Goal: Information Seeking & Learning: Learn about a topic

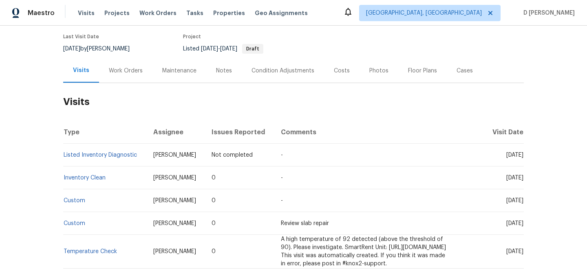
scroll to position [68, 0]
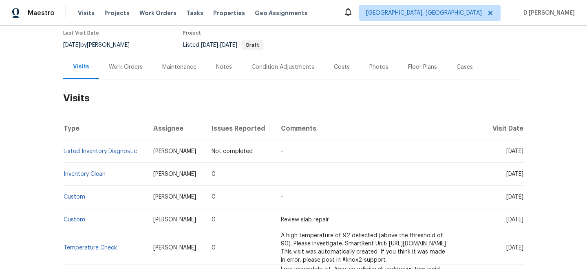
drag, startPoint x: 155, startPoint y: 151, endPoint x: 213, endPoint y: 151, distance: 57.9
click at [205, 151] on td "[PERSON_NAME]" at bounding box center [176, 151] width 58 height 23
copy span "[PERSON_NAME]"
drag, startPoint x: 491, startPoint y: 150, endPoint x: 509, endPoint y: 152, distance: 18.4
click at [509, 152] on span "[DATE]" at bounding box center [514, 152] width 17 height 6
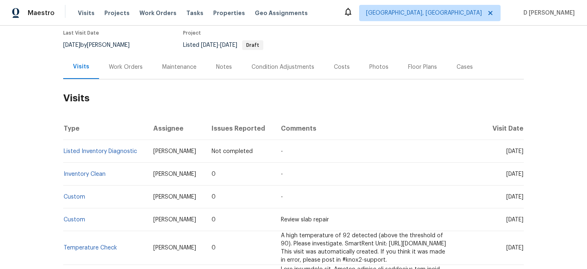
copy span "Aug 13"
drag, startPoint x: 139, startPoint y: 152, endPoint x: 64, endPoint y: 152, distance: 75.8
click at [64, 152] on td "Listed Inventory Diagnostic" at bounding box center [105, 151] width 84 height 23
copy link "Listed Inventory Diagnostic"
drag, startPoint x: 489, startPoint y: 174, endPoint x: 508, endPoint y: 174, distance: 19.2
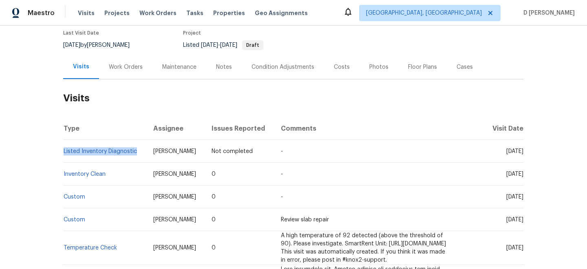
click at [508, 174] on span "Thu, Aug 07 2025" at bounding box center [514, 175] width 17 height 6
copy span "Aug 07"
click at [132, 68] on div "Work Orders" at bounding box center [126, 67] width 34 height 8
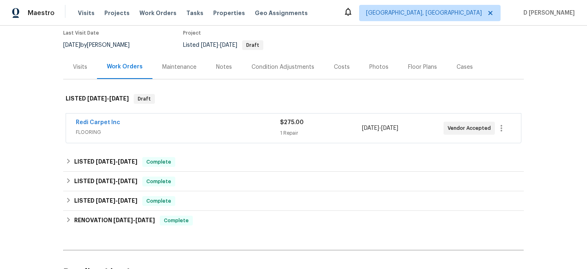
click at [99, 136] on span "FLOORING" at bounding box center [178, 132] width 204 height 8
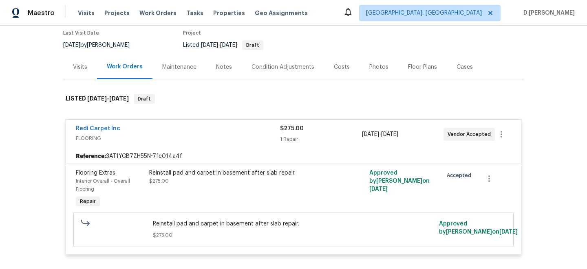
scroll to position [79, 0]
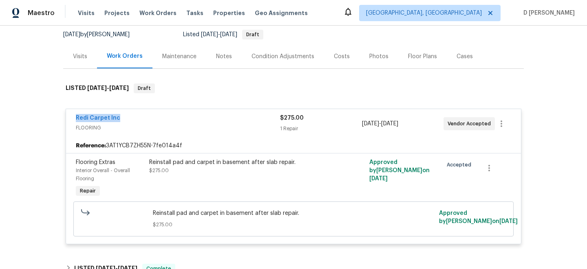
drag, startPoint x: 77, startPoint y: 117, endPoint x: 165, endPoint y: 117, distance: 87.2
click at [165, 117] on div "Redi Carpet Inc FLOORING $275.00 1 Repair 8/7/2025 - 8/12/2025 Vendor Accepted" at bounding box center [293, 123] width 455 height 29
copy link "Redi Carpet Inc"
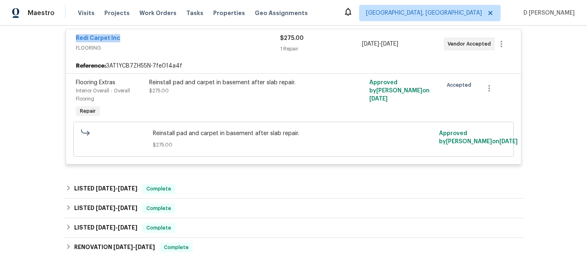
scroll to position [172, 0]
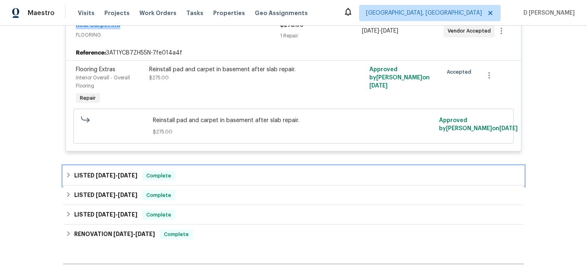
click at [73, 174] on div "LISTED 7/14/25 - 7/18/25 Complete" at bounding box center [294, 176] width 456 height 10
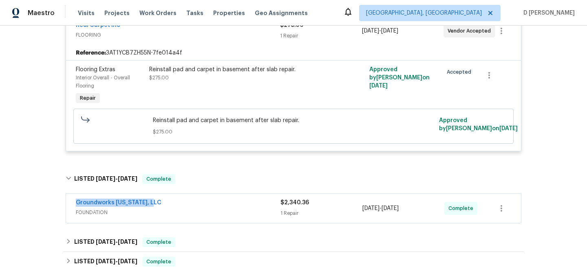
drag, startPoint x: 69, startPoint y: 203, endPoint x: 193, endPoint y: 204, distance: 124.3
click at [193, 203] on div "Groundworks Colorado, LLC FOUNDATION $2,340.36 1 Repair 7/14/2025 - 7/18/2025 C…" at bounding box center [293, 208] width 455 height 29
copy link "Groundworks Colorado, LLC"
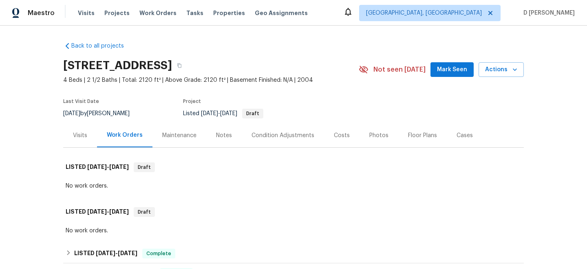
click at [175, 133] on div "Maintenance" at bounding box center [179, 136] width 34 height 8
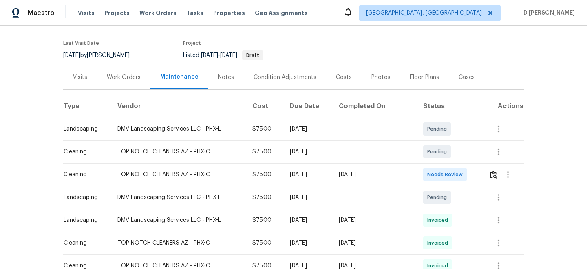
scroll to position [63, 0]
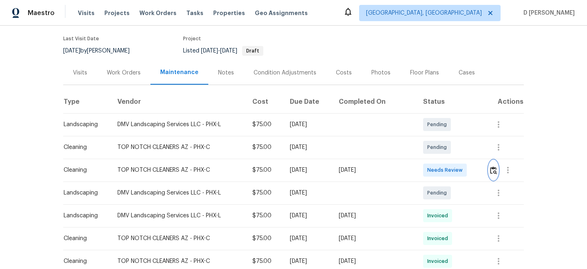
click at [495, 173] on img "button" at bounding box center [493, 171] width 7 height 8
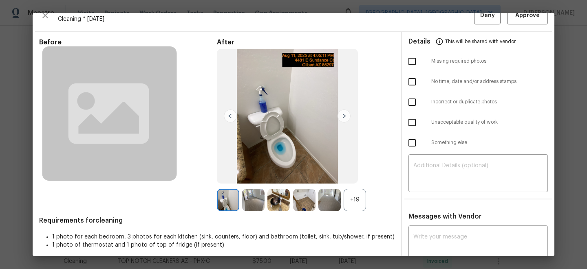
scroll to position [10, 0]
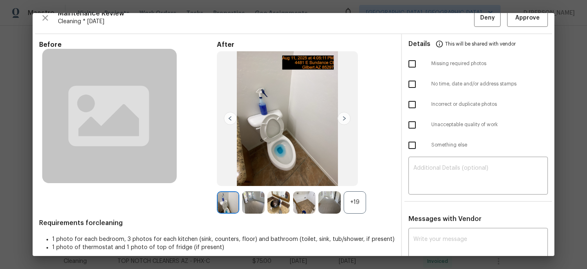
click at [346, 119] on img at bounding box center [343, 118] width 13 height 13
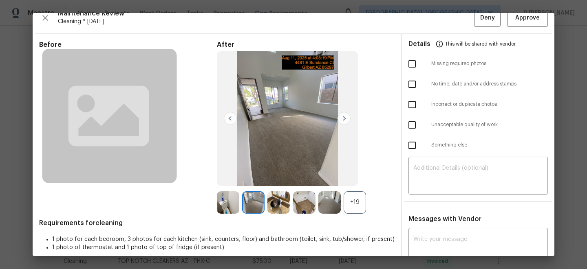
click at [346, 119] on img at bounding box center [343, 118] width 13 height 13
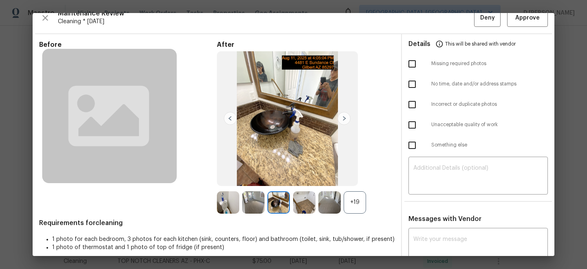
click at [346, 119] on img at bounding box center [343, 118] width 13 height 13
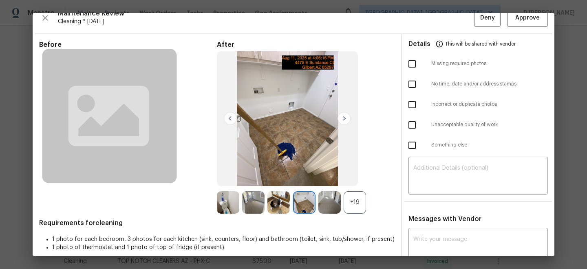
click at [346, 119] on img at bounding box center [343, 118] width 13 height 13
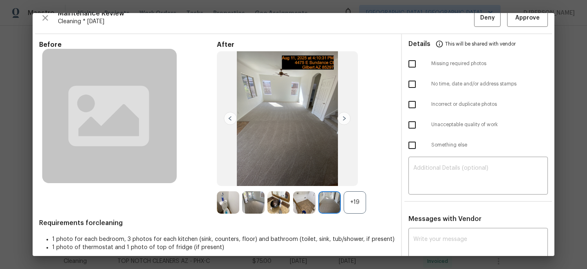
click at [346, 119] on img at bounding box center [343, 118] width 13 height 13
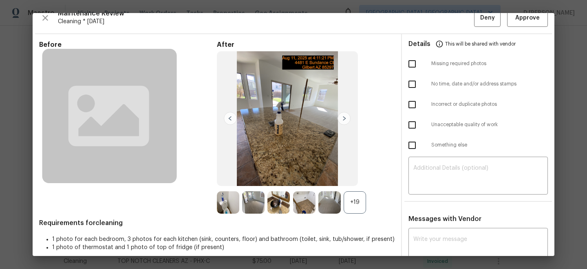
click at [346, 119] on img at bounding box center [343, 118] width 13 height 13
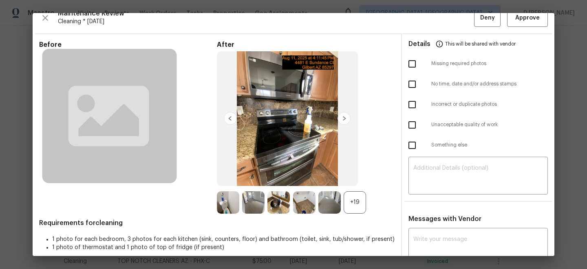
click at [346, 119] on img at bounding box center [343, 118] width 13 height 13
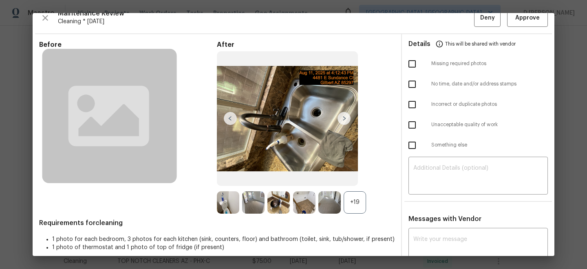
click at [346, 119] on img at bounding box center [343, 118] width 13 height 13
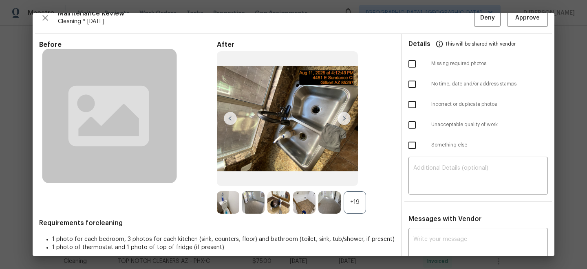
click at [346, 119] on img at bounding box center [343, 118] width 13 height 13
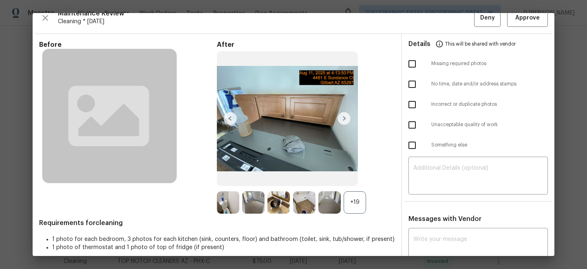
click at [346, 119] on img at bounding box center [343, 118] width 13 height 13
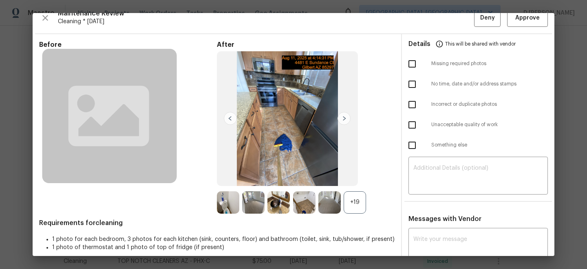
click at [346, 119] on img at bounding box center [343, 118] width 13 height 13
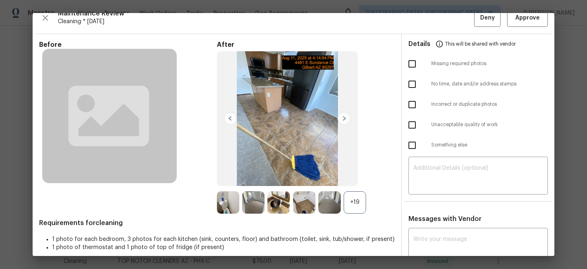
click at [346, 119] on img at bounding box center [343, 118] width 13 height 13
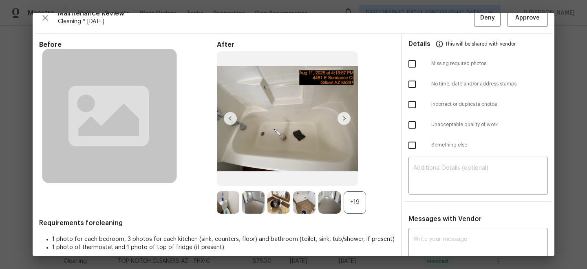
click at [346, 119] on img at bounding box center [343, 118] width 13 height 13
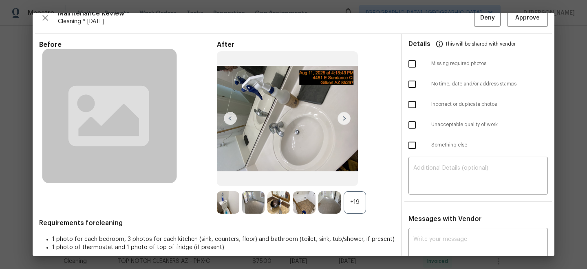
click at [346, 119] on img at bounding box center [343, 118] width 13 height 13
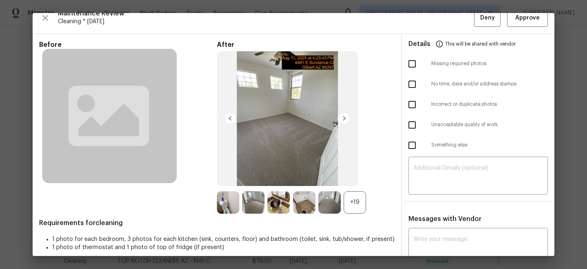
click at [346, 119] on img at bounding box center [343, 118] width 13 height 13
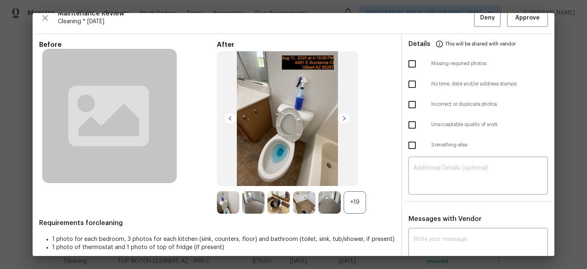
click at [346, 119] on img at bounding box center [343, 118] width 13 height 13
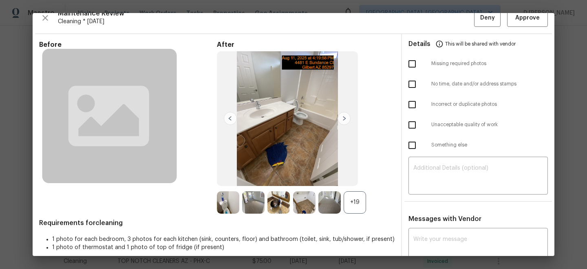
click at [346, 119] on img at bounding box center [343, 118] width 13 height 13
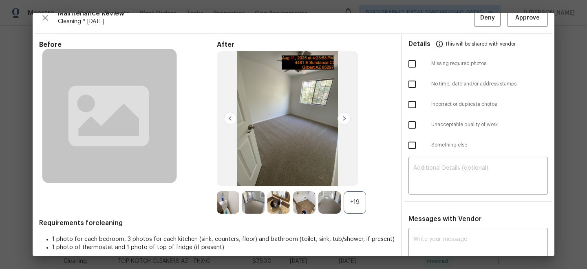
click at [346, 119] on img at bounding box center [343, 118] width 13 height 13
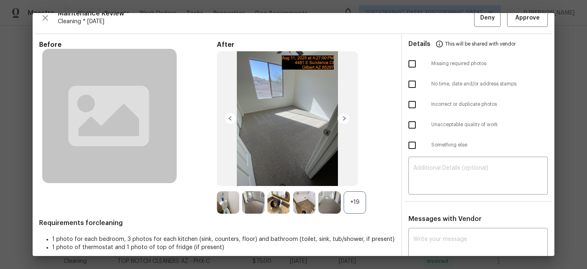
click at [346, 119] on img at bounding box center [343, 118] width 13 height 13
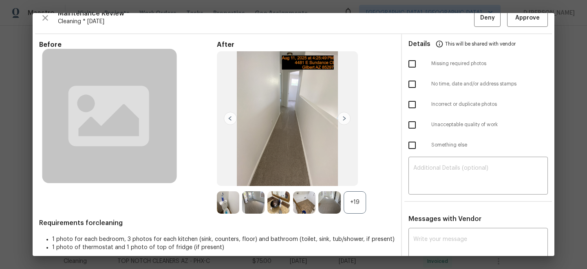
click at [346, 119] on img at bounding box center [343, 118] width 13 height 13
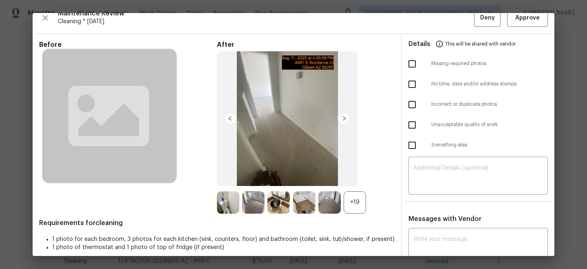
click at [346, 119] on img at bounding box center [343, 118] width 13 height 13
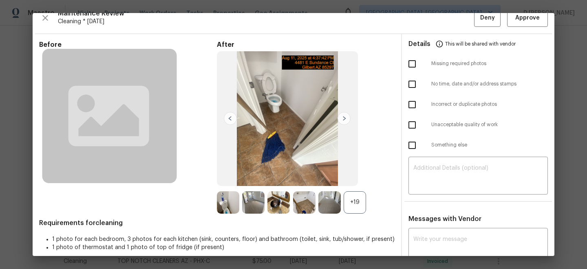
click at [344, 119] on img at bounding box center [343, 118] width 13 height 13
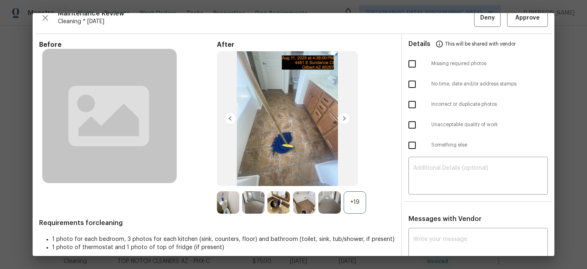
click at [344, 119] on img at bounding box center [343, 118] width 13 height 13
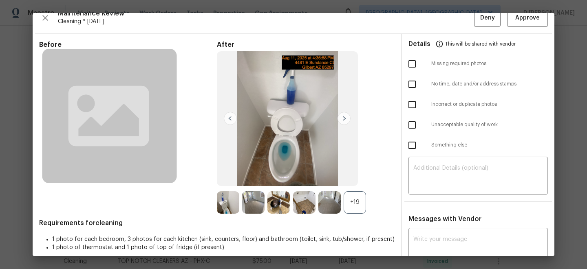
click at [344, 119] on img at bounding box center [343, 118] width 13 height 13
click at [227, 199] on img at bounding box center [228, 203] width 22 height 22
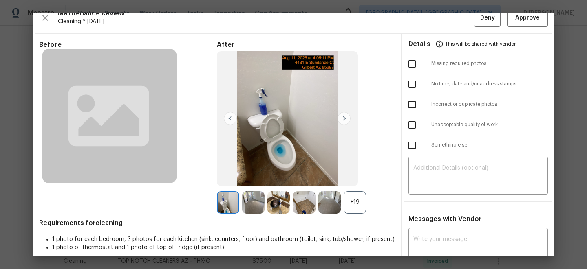
click at [231, 119] on img at bounding box center [230, 118] width 13 height 13
click at [344, 118] on img at bounding box center [343, 118] width 13 height 13
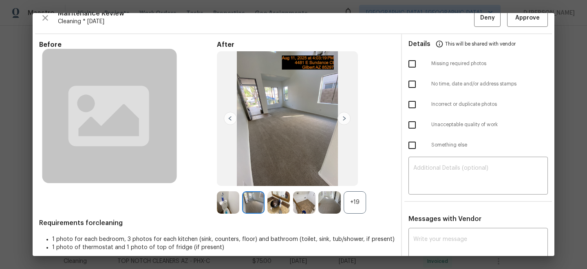
click at [344, 118] on img at bounding box center [343, 118] width 13 height 13
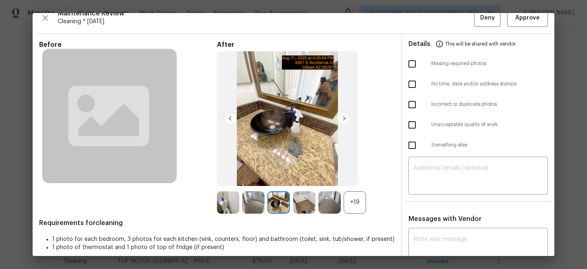
click at [344, 118] on img at bounding box center [343, 118] width 13 height 13
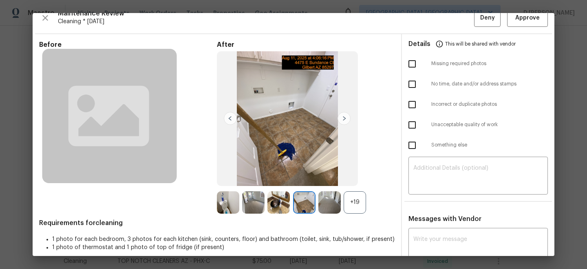
click at [344, 118] on img at bounding box center [343, 118] width 13 height 13
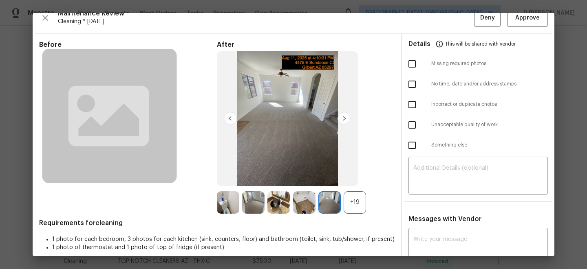
click at [344, 118] on img at bounding box center [343, 118] width 13 height 13
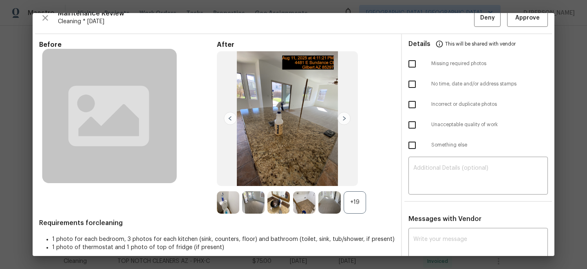
click at [344, 118] on img at bounding box center [343, 118] width 13 height 13
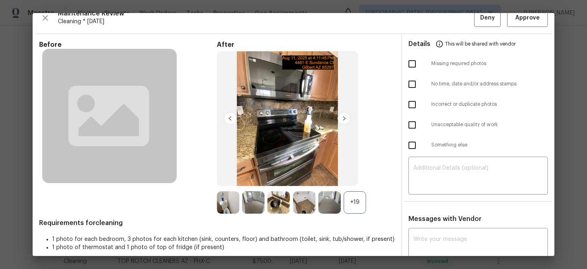
click at [344, 118] on img at bounding box center [343, 118] width 13 height 13
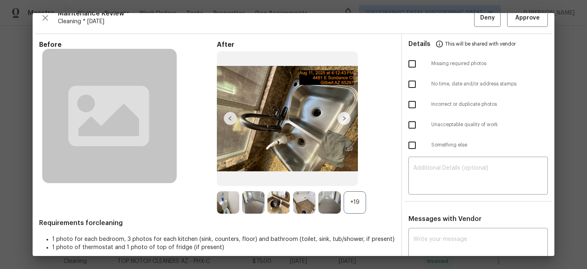
click at [344, 118] on img at bounding box center [343, 118] width 13 height 13
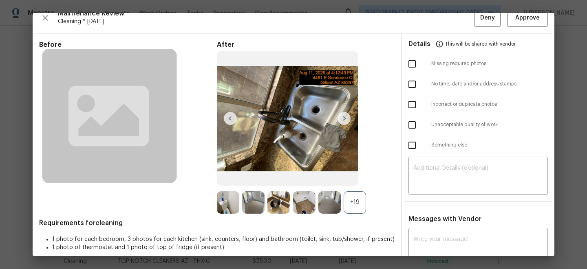
click at [344, 118] on img at bounding box center [343, 118] width 13 height 13
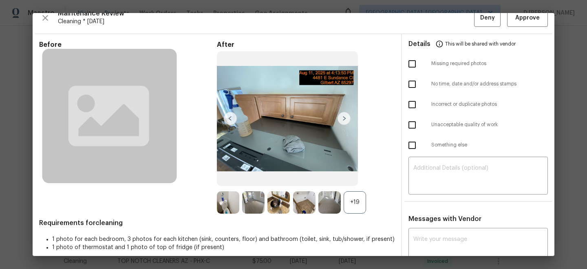
click at [344, 118] on img at bounding box center [343, 118] width 13 height 13
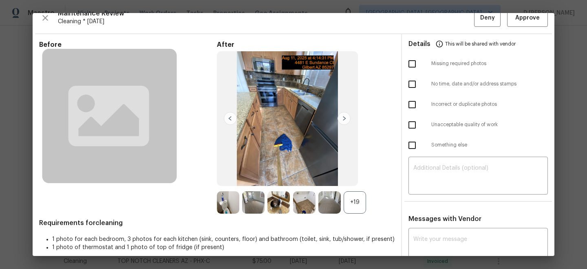
click at [344, 118] on img at bounding box center [343, 118] width 13 height 13
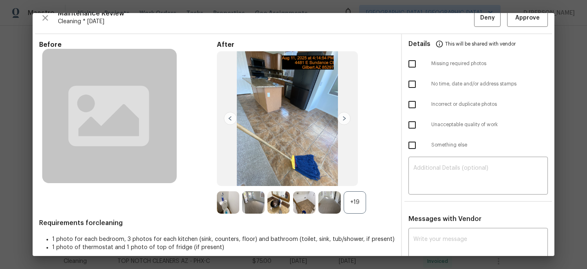
click at [344, 118] on img at bounding box center [343, 118] width 13 height 13
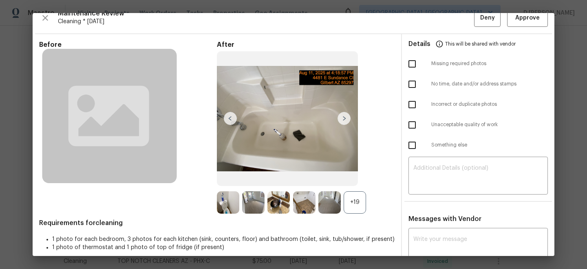
click at [344, 118] on img at bounding box center [343, 118] width 13 height 13
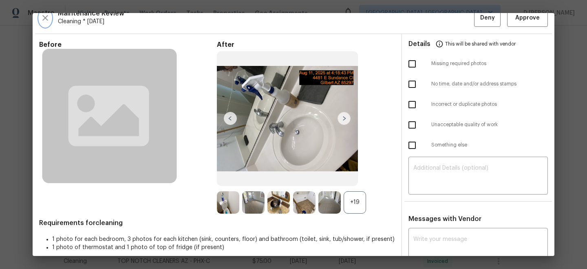
click at [45, 18] on icon "button" at bounding box center [45, 18] width 6 height 6
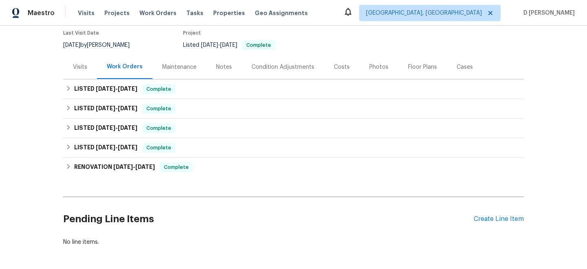
scroll to position [70, 0]
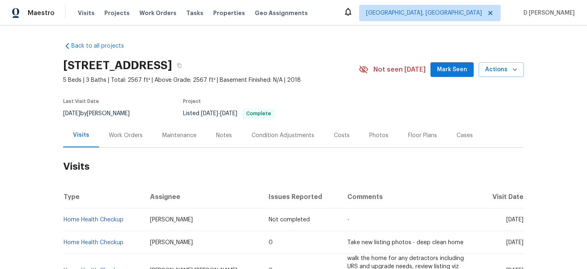
click at [122, 134] on div "Work Orders" at bounding box center [126, 136] width 34 height 8
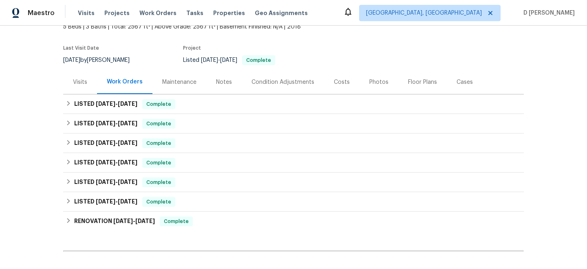
scroll to position [60, 0]
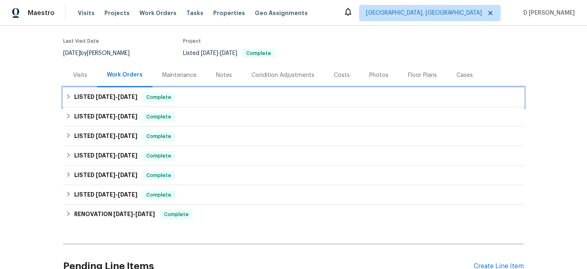
click at [70, 97] on icon at bounding box center [69, 97] width 6 height 6
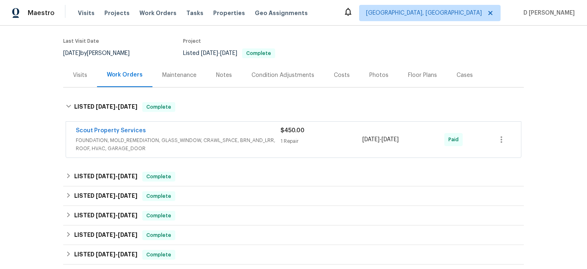
click at [248, 150] on span "FOUNDATION, MOLD_REMEDIATION, GLASS_WINDOW, CRAWL_SPACE, BRN_AND_LRR, ROOF, HVA…" at bounding box center [178, 145] width 205 height 16
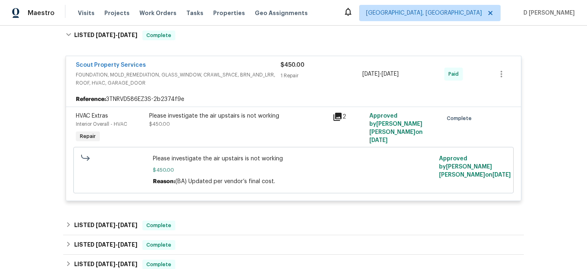
scroll to position [143, 0]
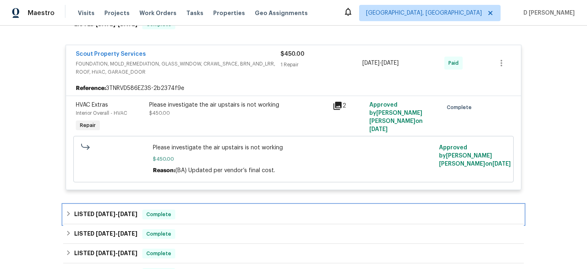
click at [73, 210] on div "LISTED 7/3/25 - 7/8/25 Complete" at bounding box center [293, 215] width 460 height 20
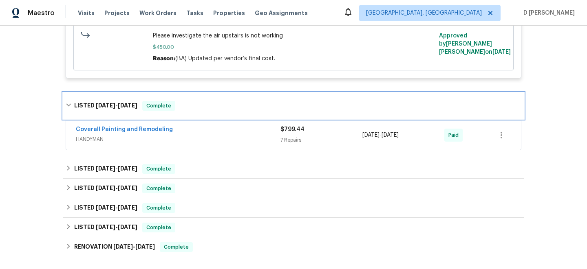
scroll to position [258, 0]
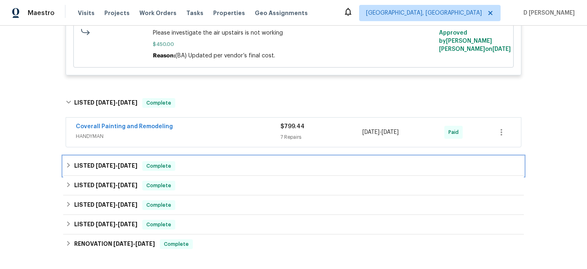
click at [66, 164] on icon at bounding box center [69, 166] width 6 height 6
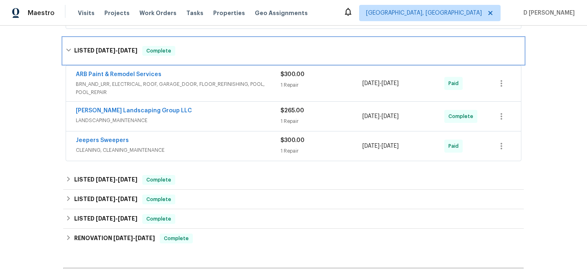
scroll to position [377, 0]
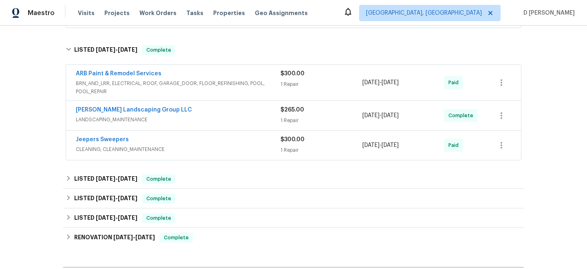
click at [232, 145] on div "Jeepers Sweepers" at bounding box center [178, 141] width 205 height 10
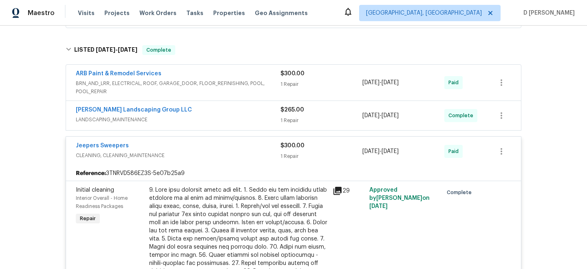
scroll to position [366, 0]
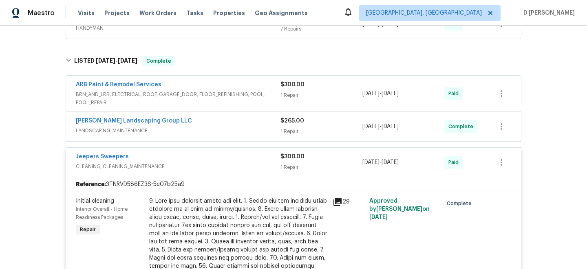
click at [232, 125] on div "Sandoval Landscaping Group LLC" at bounding box center [178, 122] width 205 height 10
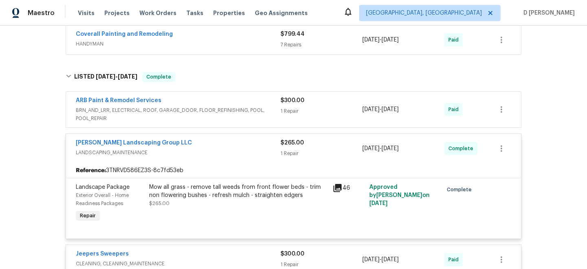
scroll to position [350, 0]
click at [230, 112] on span "BRN_AND_LRR, ELECTRICAL, ROOF, GARAGE_DOOR, FLOOR_REFINISHING, POOL, POOL_REPAIR" at bounding box center [178, 115] width 205 height 16
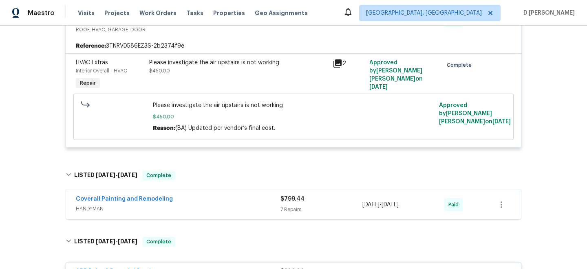
scroll to position [103, 0]
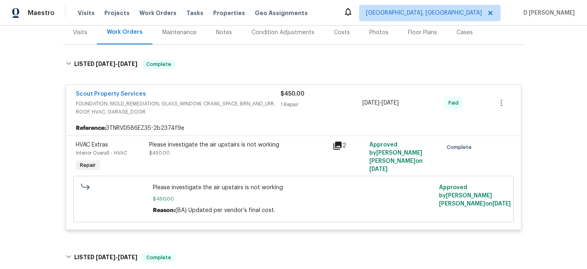
click at [81, 32] on div "Visits" at bounding box center [80, 33] width 14 height 8
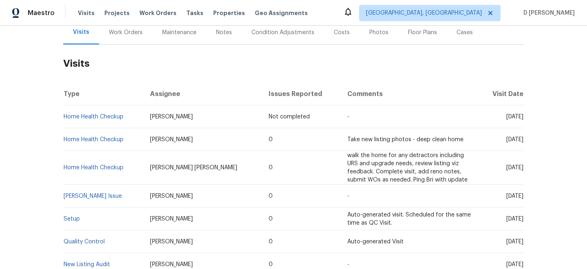
scroll to position [103, 0]
drag, startPoint x: 150, startPoint y: 117, endPoint x: 215, endPoint y: 117, distance: 64.8
click at [215, 117] on td "Brianna Bidco" at bounding box center [202, 117] width 119 height 23
copy span "Brianna Bidco"
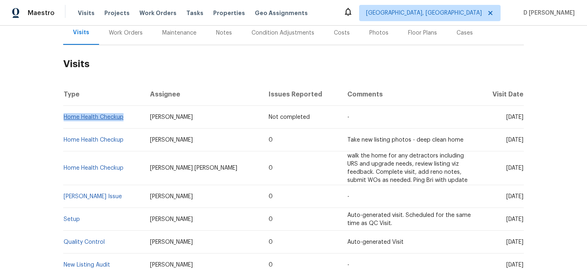
drag, startPoint x: 127, startPoint y: 118, endPoint x: 64, endPoint y: 119, distance: 62.8
click at [64, 119] on td "Home Health Checkup" at bounding box center [103, 117] width 80 height 23
copy link "Home Health Checkup"
click at [530, 93] on div "Back to all projects 324 Piedmont Pl, Clarksville, TN 37043 5 Beds | 3 Baths | …" at bounding box center [293, 148] width 587 height 244
drag, startPoint x: 492, startPoint y: 139, endPoint x: 509, endPoint y: 139, distance: 16.7
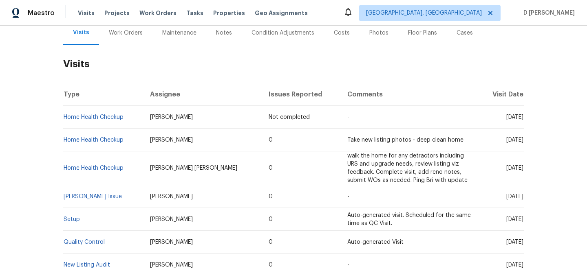
click at [509, 139] on span "Wed, Jul 02 2025" at bounding box center [514, 140] width 17 height 6
copy span "Jul 02"
click at [132, 29] on div "Work Orders" at bounding box center [126, 33] width 34 height 8
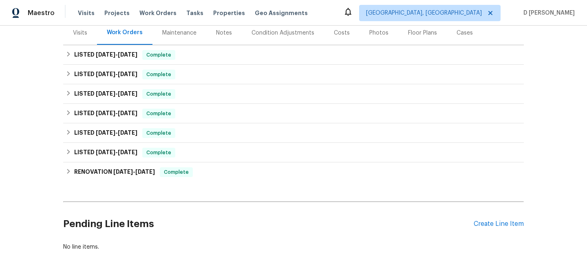
scroll to position [103, 0]
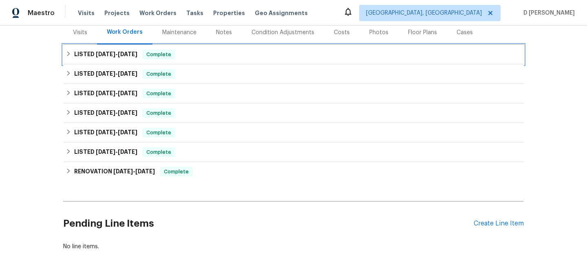
click at [70, 54] on icon at bounding box center [69, 54] width 6 height 6
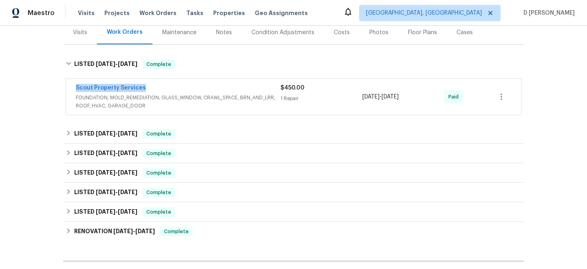
drag, startPoint x: 71, startPoint y: 89, endPoint x: 168, endPoint y: 88, distance: 97.0
click at [168, 88] on div "Scout Property Services FOUNDATION, MOLD_REMEDIATION, GLASS_WINDOW, CRAWL_SPACE…" at bounding box center [293, 97] width 455 height 36
copy link "Scout Property Services"
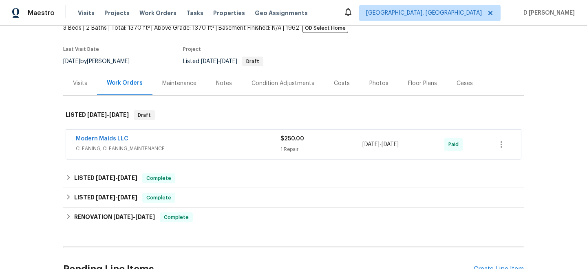
scroll to position [53, 0]
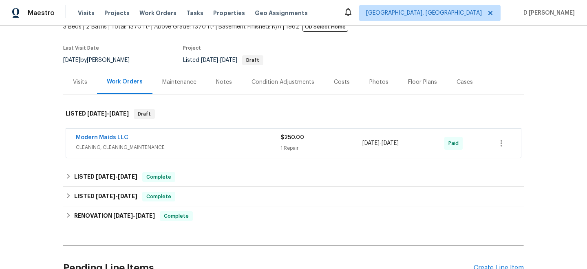
click at [240, 146] on span "CLEANING, CLEANING_MAINTENANCE" at bounding box center [178, 147] width 205 height 8
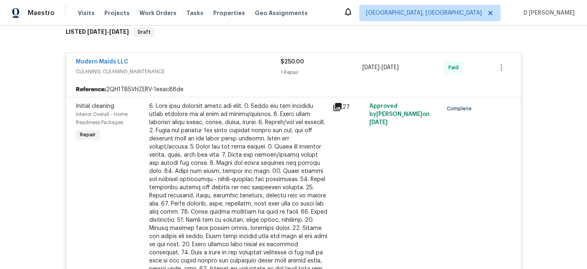
scroll to position [17, 0]
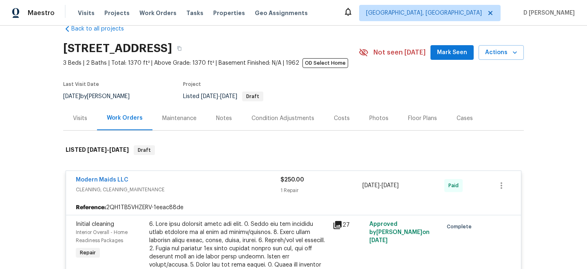
click at [153, 181] on div "Modern Maids LLC" at bounding box center [178, 181] width 205 height 10
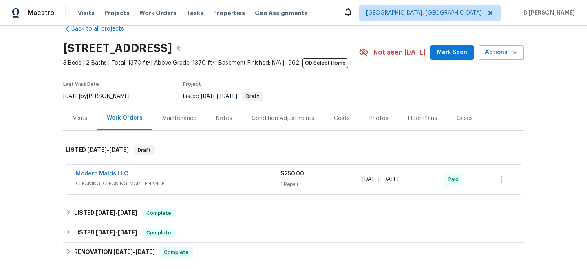
click at [223, 172] on div "Modern Maids LLC" at bounding box center [178, 175] width 205 height 10
